Goal: Information Seeking & Learning: Learn about a topic

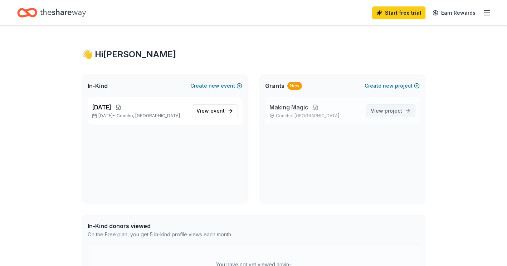
click at [379, 110] on span "View project" at bounding box center [386, 111] width 31 height 9
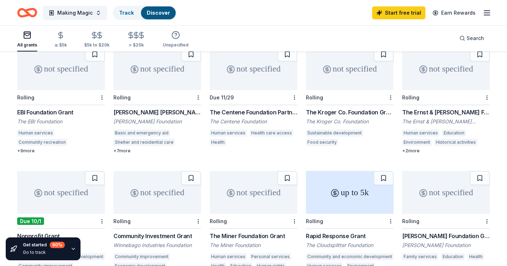
scroll to position [141, 0]
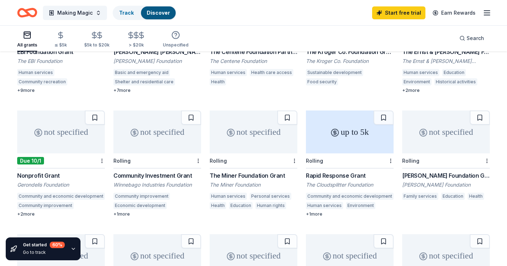
click at [31, 211] on div "+ 2 more" at bounding box center [61, 214] width 88 height 6
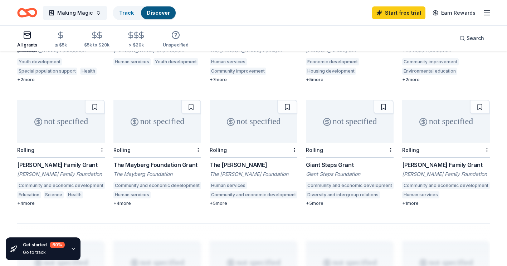
scroll to position [393, 0]
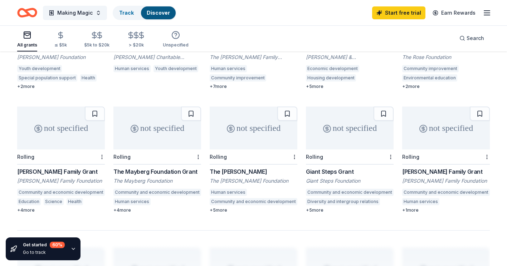
click at [221, 207] on div "+ 5 more" at bounding box center [254, 210] width 88 height 6
click at [322, 207] on div "+ 5 more" at bounding box center [350, 210] width 88 height 6
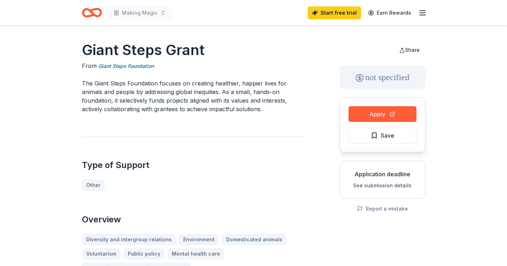
scroll to position [888, 0]
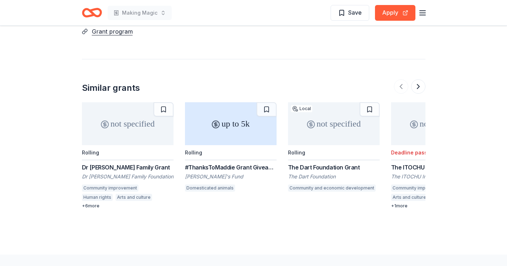
click at [246, 67] on div "Similar grants not specified Rolling Dr [PERSON_NAME] Family Grant Dr [PERSON_N…" at bounding box center [253, 134] width 343 height 150
click at [417, 79] on button at bounding box center [418, 86] width 14 height 14
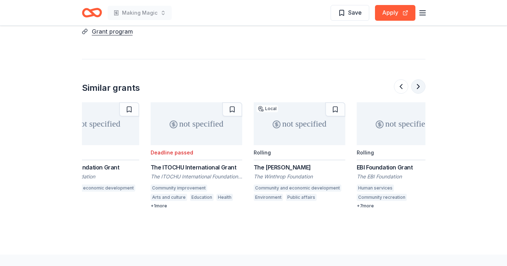
scroll to position [0, 309]
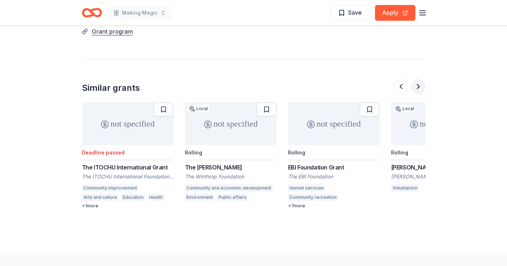
click at [417, 79] on button at bounding box center [418, 86] width 14 height 14
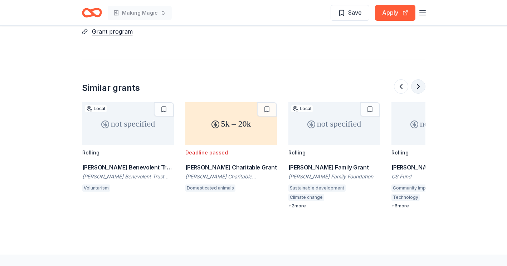
scroll to position [0, 618]
click at [420, 79] on button at bounding box center [418, 86] width 14 height 14
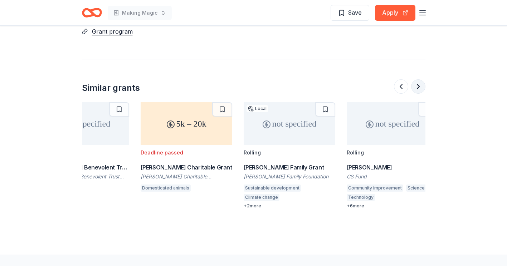
scroll to position [0, 675]
